Goal: Task Accomplishment & Management: Use online tool/utility

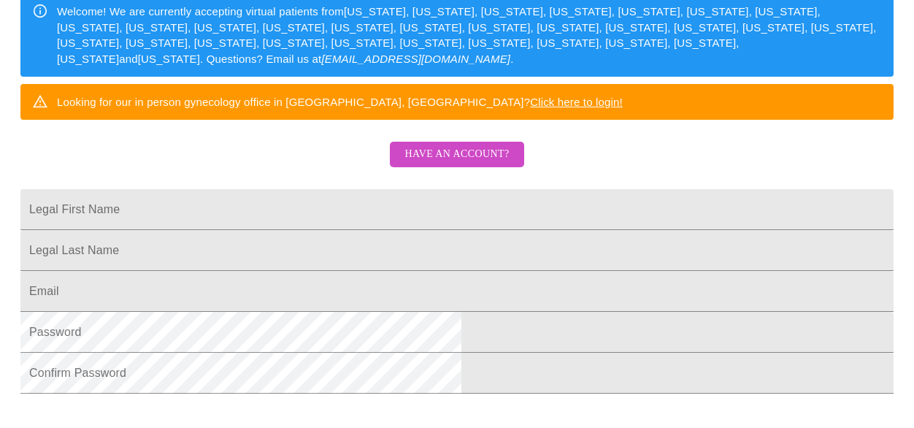
scroll to position [80, 0]
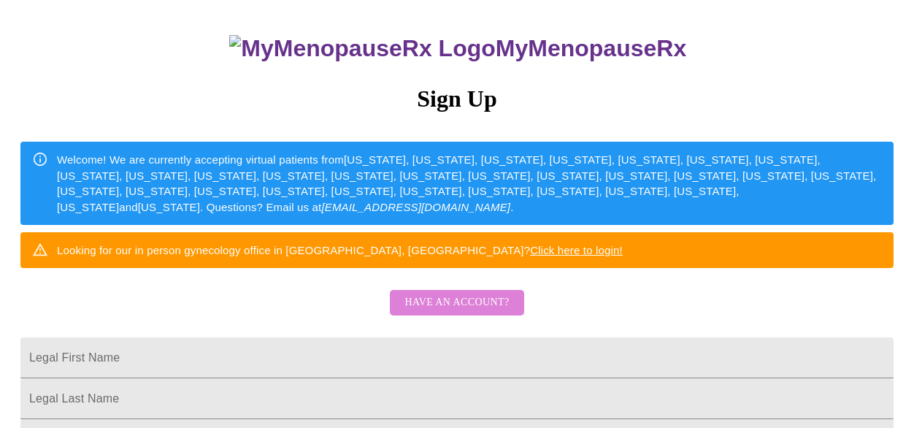
click at [466, 312] on span "Have an account?" at bounding box center [456, 302] width 104 height 18
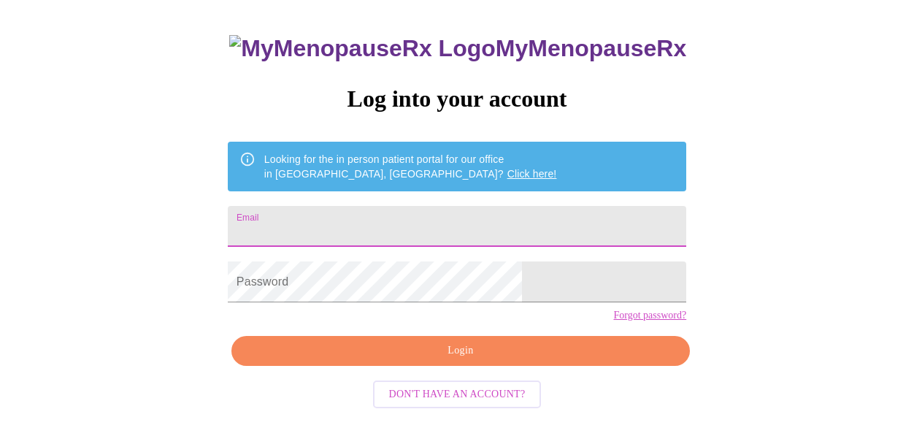
click at [377, 218] on input "Email" at bounding box center [457, 226] width 458 height 41
type input "[EMAIL_ADDRESS][DOMAIN_NAME]"
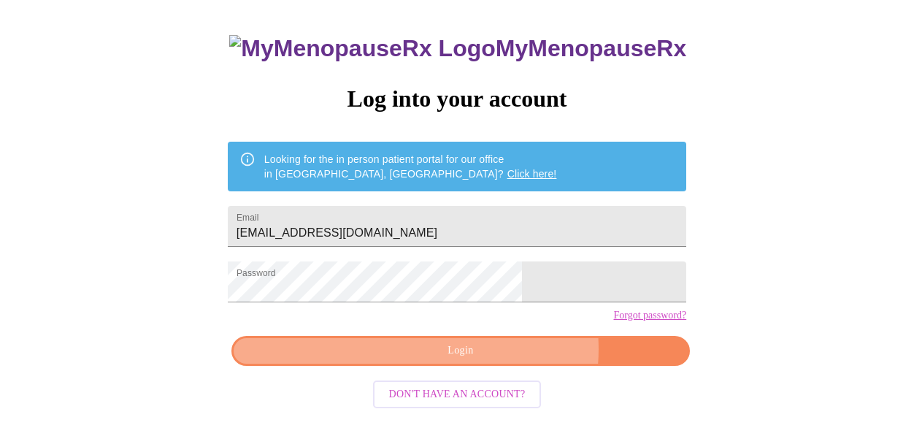
click at [496, 360] on span "Login" at bounding box center [460, 351] width 425 height 18
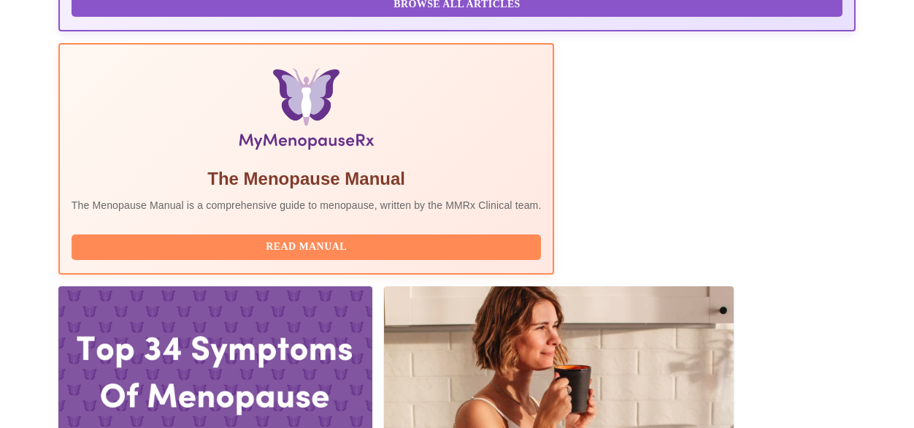
scroll to position [517, 0]
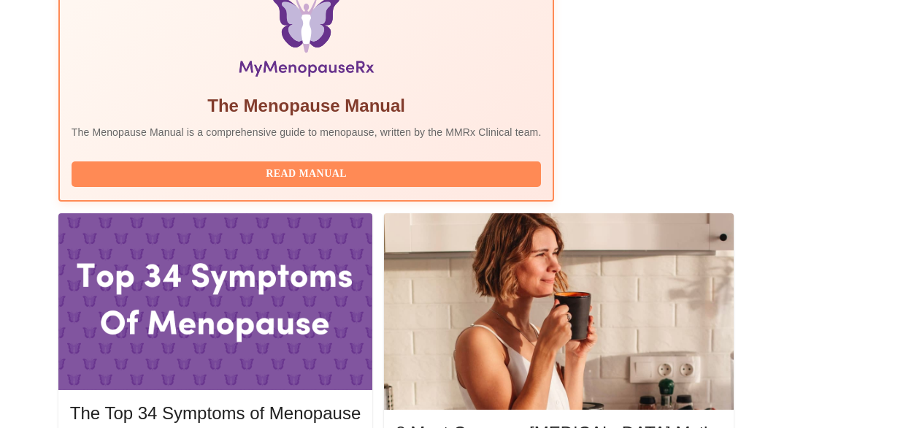
drag, startPoint x: 744, startPoint y: 242, endPoint x: 729, endPoint y: 231, distance: 18.8
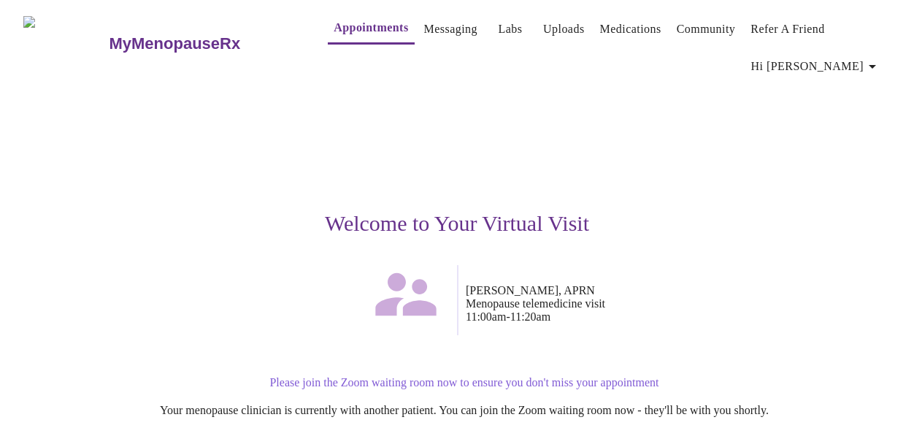
click at [66, 150] on div "Welcome to Your Virtual Visit" at bounding box center [456, 173] width 867 height 184
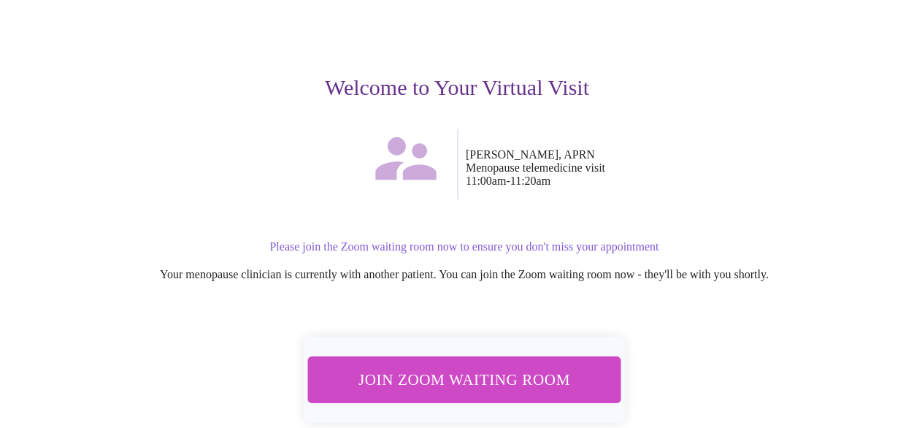
scroll to position [146, 0]
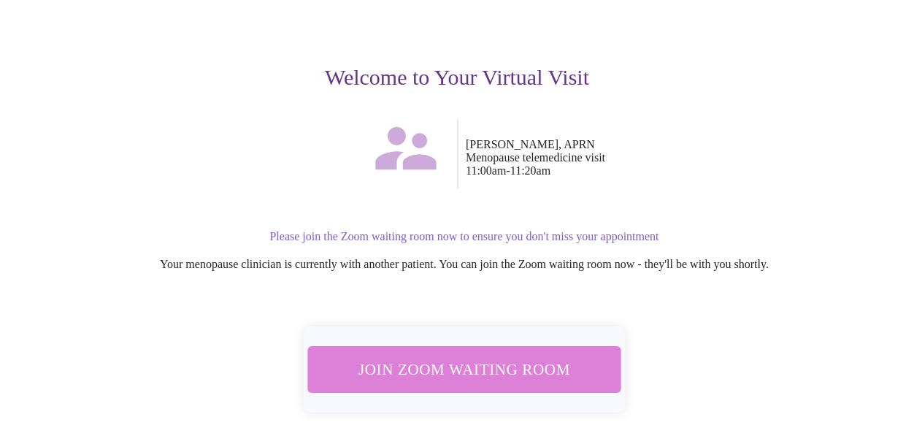
click at [465, 373] on span "Join Zoom Waiting Room" at bounding box center [464, 369] width 274 height 27
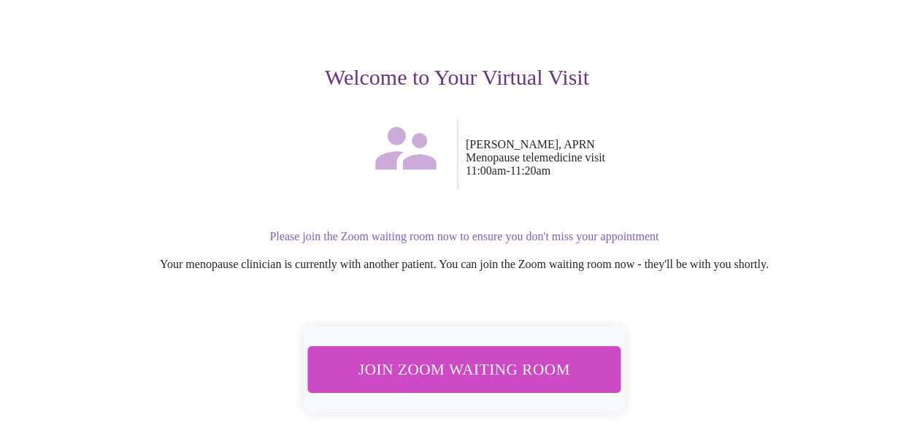
click at [176, 138] on div at bounding box center [240, 154] width 434 height 70
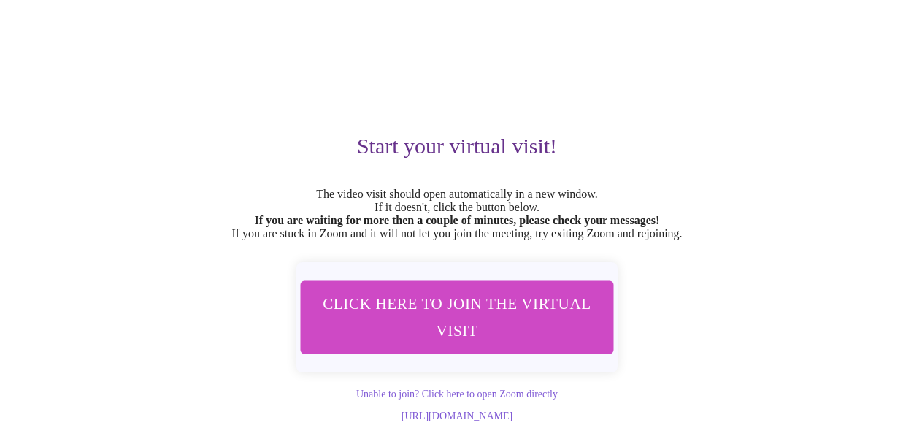
scroll to position [109, 0]
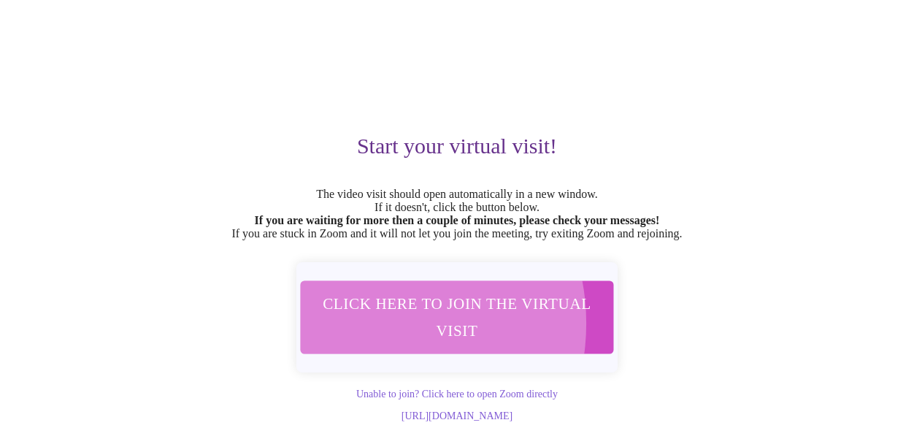
click at [368, 301] on span "Click here to join the virtual visit" at bounding box center [457, 317] width 274 height 54
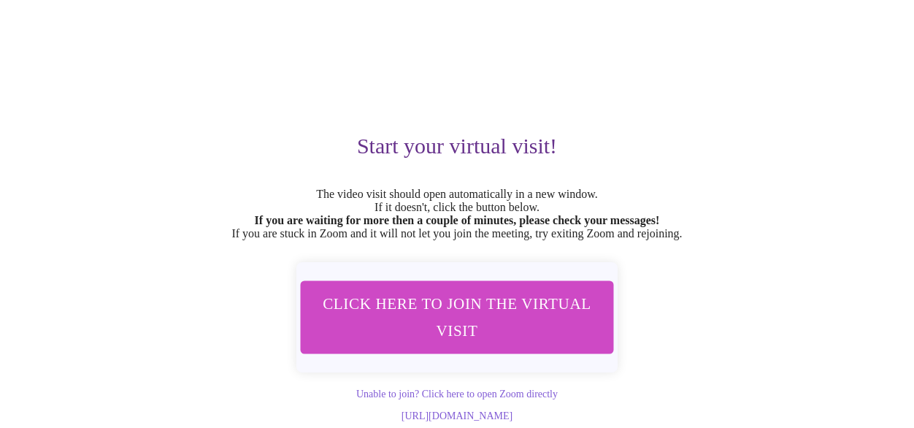
click at [667, 82] on div "Start your virtual visit! The video visit should open automatically in a new wi…" at bounding box center [456, 213] width 867 height 418
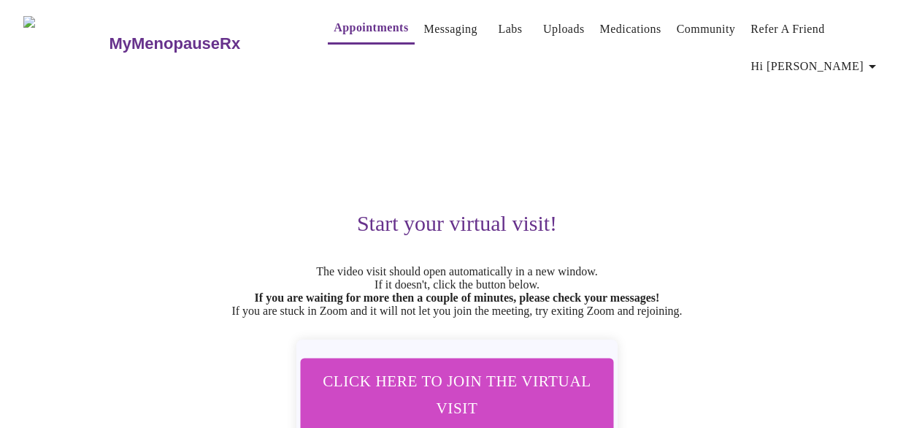
click at [839, 56] on span "Hi [PERSON_NAME]" at bounding box center [816, 66] width 130 height 20
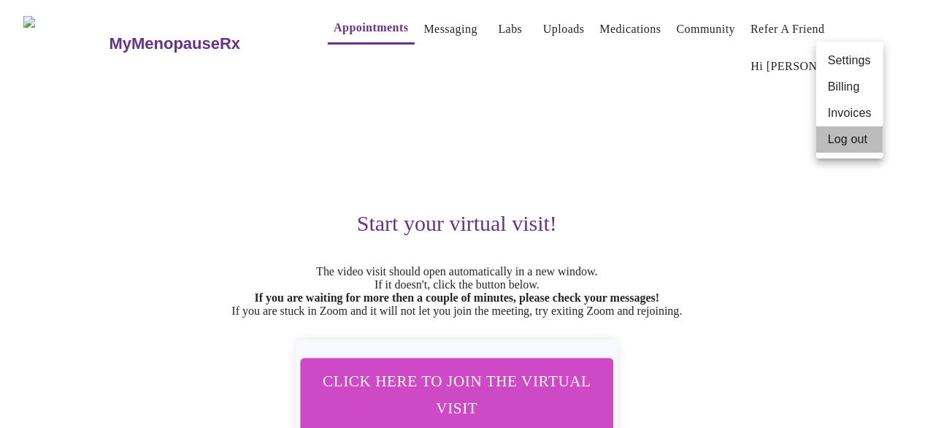
click at [836, 144] on li "Log out" at bounding box center [849, 139] width 67 height 26
